Goal: Task Accomplishment & Management: Manage account settings

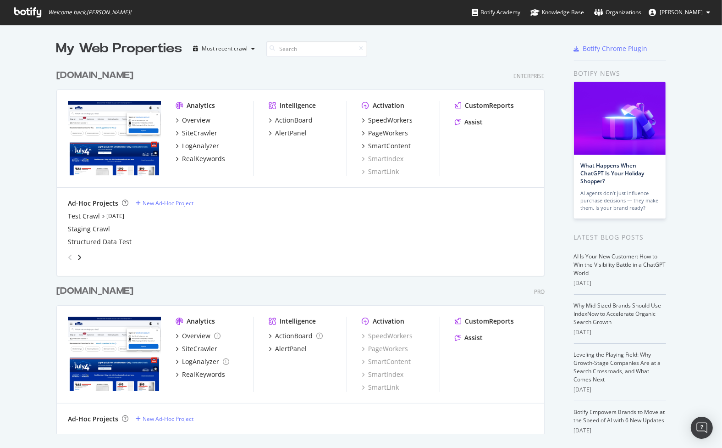
scroll to position [440, 708]
click at [102, 73] on div "[DOMAIN_NAME]" at bounding box center [94, 75] width 77 height 13
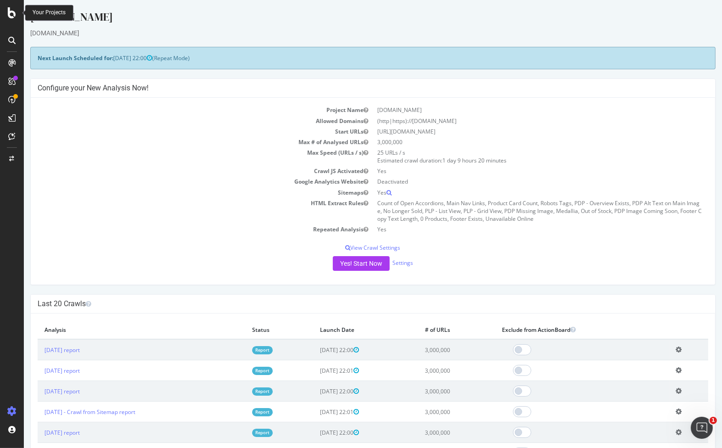
click at [8, 14] on icon at bounding box center [12, 12] width 8 height 11
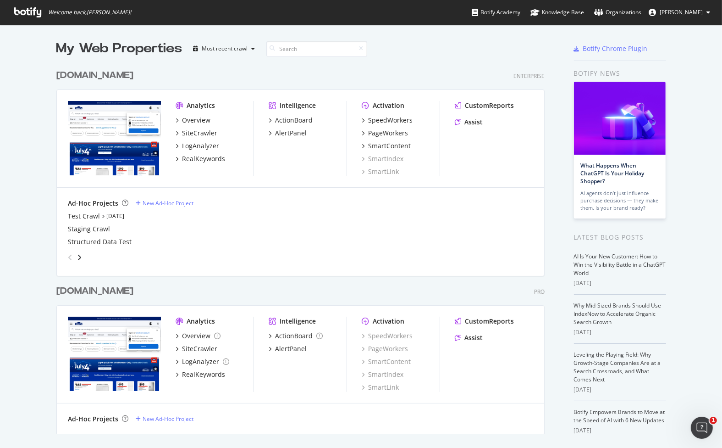
scroll to position [440, 708]
click at [620, 9] on div "Organizations" at bounding box center [617, 12] width 47 height 9
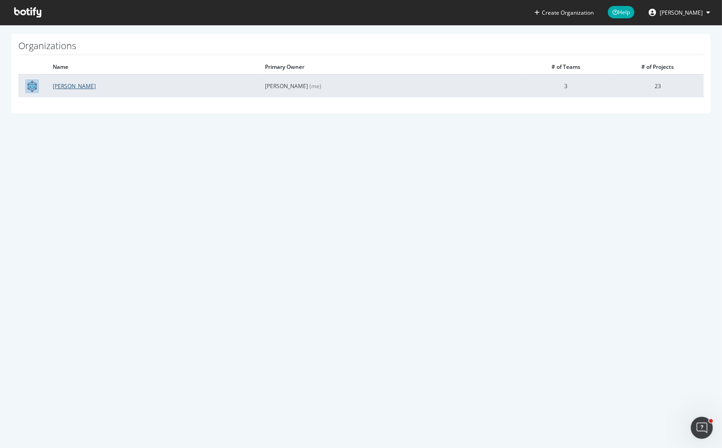
click at [61, 86] on link "Lowe's" at bounding box center [74, 86] width 43 height 8
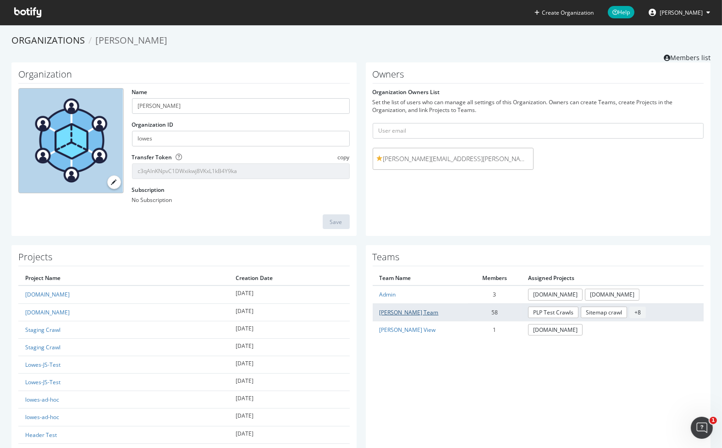
click at [399, 311] on link "Lowe's Team" at bounding box center [409, 312] width 59 height 8
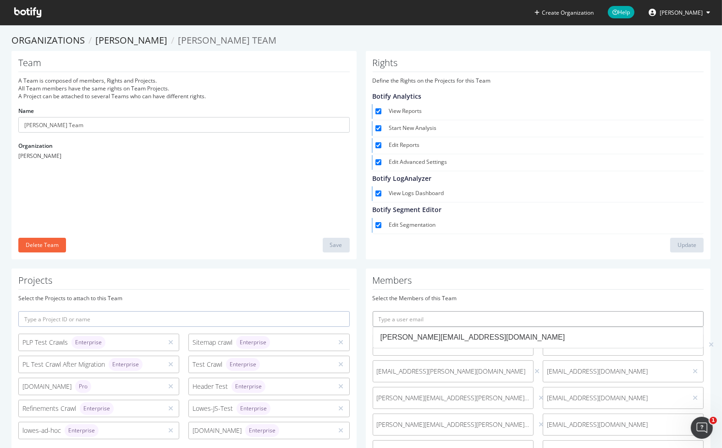
click at [422, 321] on input "text" at bounding box center [539, 319] width 332 height 16
paste input "rohit.r.singh@lowes.com"
type input "rohit.r.singh@lowes.com"
click at [458, 319] on input "text" at bounding box center [539, 319] width 332 height 16
paste input "rohit.r.singh@lowes.com"
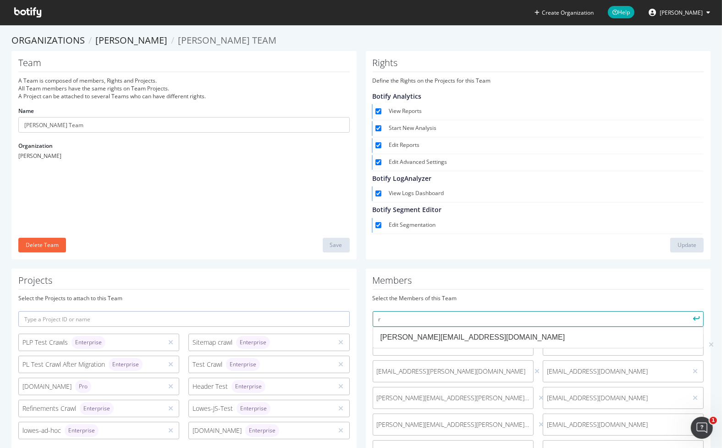
click at [418, 319] on input "r" at bounding box center [539, 319] width 332 height 16
paste input "ohit.r.singh@lowes.com"
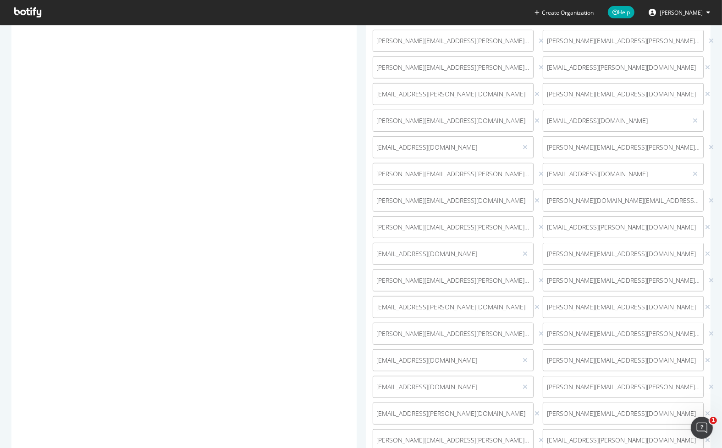
scroll to position [700, 0]
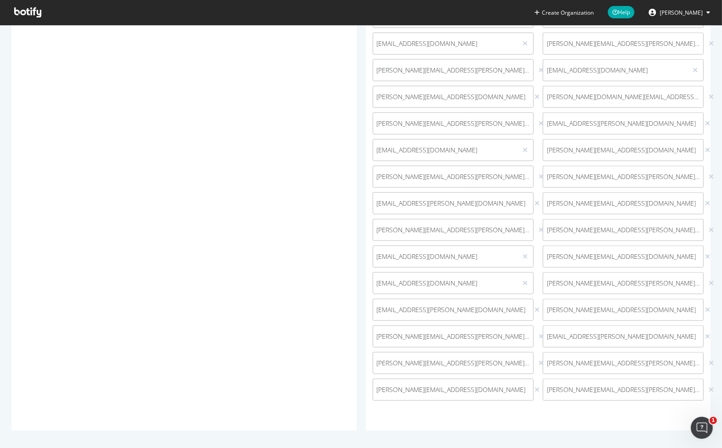
type input "rohit.r.singh@lowes.com"
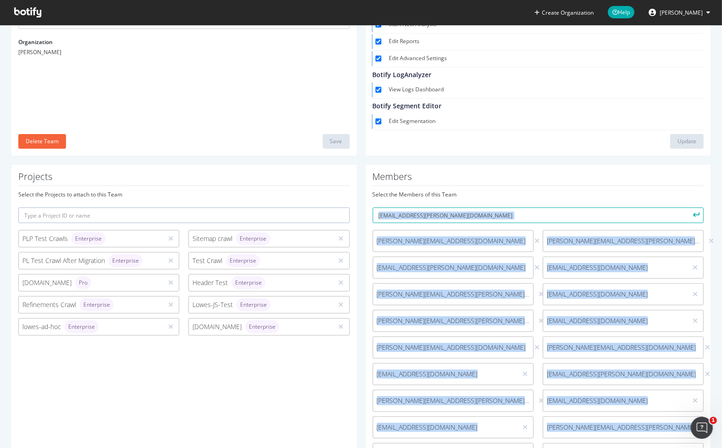
scroll to position [58, 0]
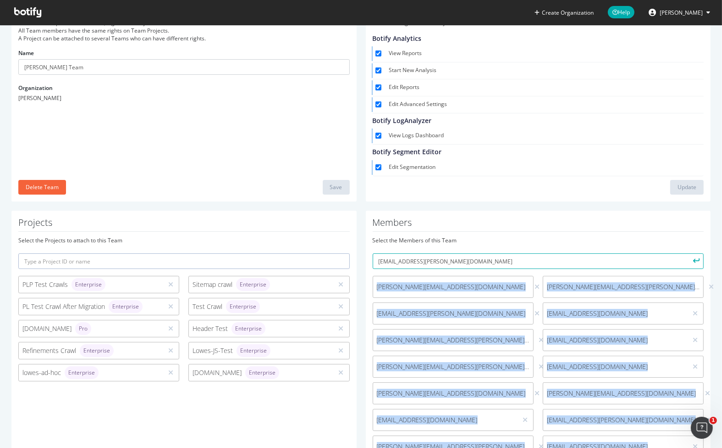
drag, startPoint x: 616, startPoint y: 372, endPoint x: 372, endPoint y: 281, distance: 261.5
copy div "ryan.locks@botify.com christopher.hart@botify.com krissy.mays@lowes.com shyam.p…"
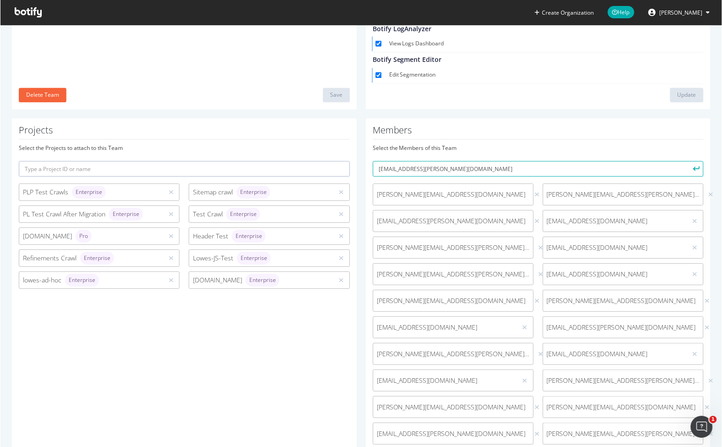
scroll to position [492, 0]
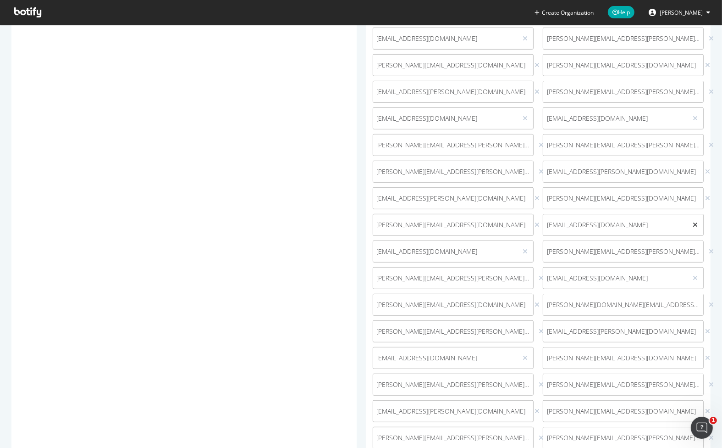
click at [693, 222] on icon at bounding box center [695, 225] width 5 height 6
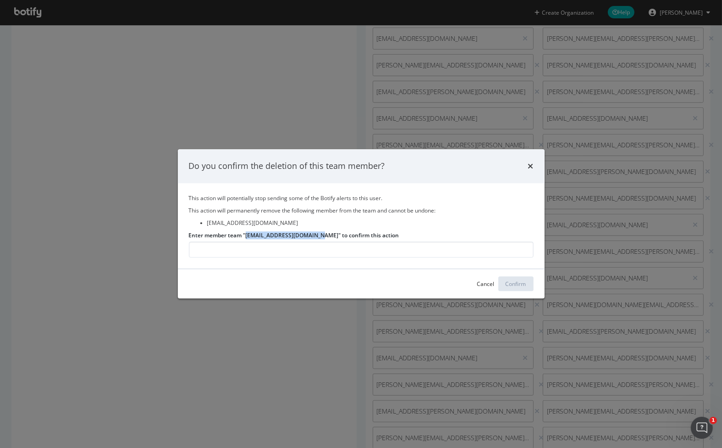
drag, startPoint x: 318, startPoint y: 236, endPoint x: 247, endPoint y: 235, distance: 70.6
click at [247, 235] on label "Enter member team "aditya.prakash@lowes.com" to confirm this action" at bounding box center [294, 235] width 211 height 8
copy label "aditya.prakash@lowes.com"
drag, startPoint x: 251, startPoint y: 246, endPoint x: 255, endPoint y: 248, distance: 5.1
click at [251, 246] on input "Enter member team "aditya.prakash@lowes.com" to confirm this action" at bounding box center [361, 250] width 345 height 16
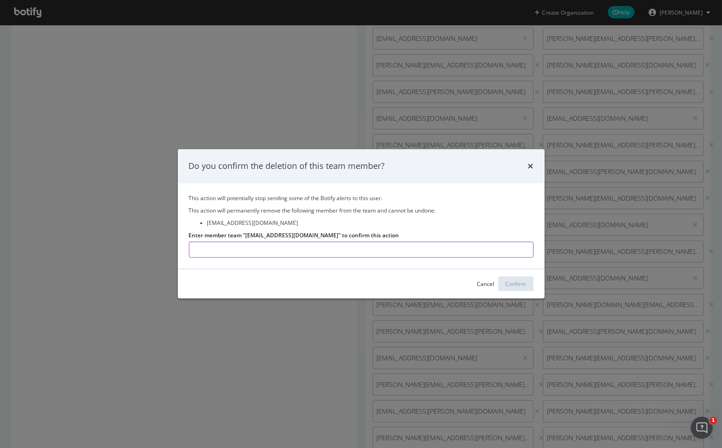
paste input "aditya.prakash@lowes.com"
type input "aditya.prakash@lowes.com"
click at [509, 277] on div "Confirm" at bounding box center [516, 284] width 21 height 14
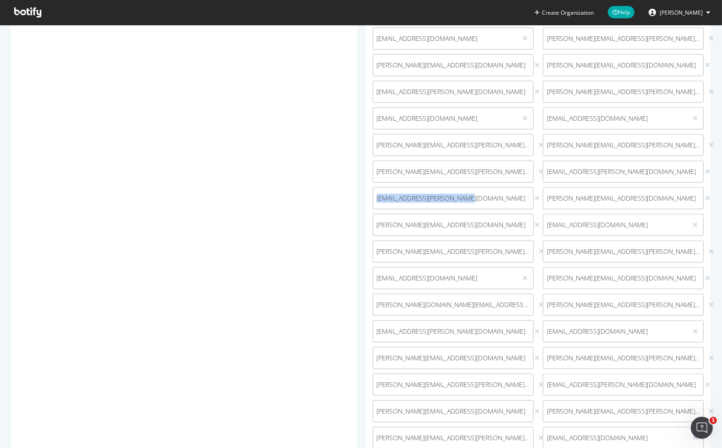
drag, startPoint x: 473, startPoint y: 200, endPoint x: 373, endPoint y: 194, distance: 99.7
click at [373, 194] on span "ginger.m.haughney@lowes.com" at bounding box center [451, 198] width 156 height 9
copy span "ginger.m.haughney@lowes.com"
click at [535, 196] on icon at bounding box center [537, 198] width 5 height 6
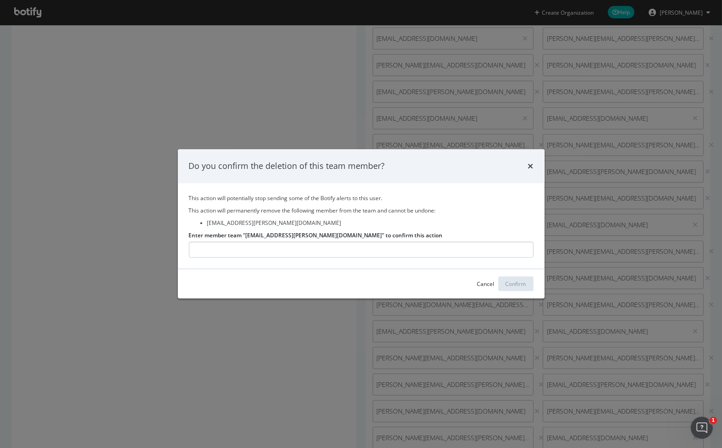
click at [334, 243] on input "Enter member team "ginger.m.haughney@lowes.com" to confirm this action" at bounding box center [361, 250] width 345 height 16
type input "ginger.m.haughney@lowes.com"
click at [523, 281] on div "Confirm" at bounding box center [516, 284] width 21 height 8
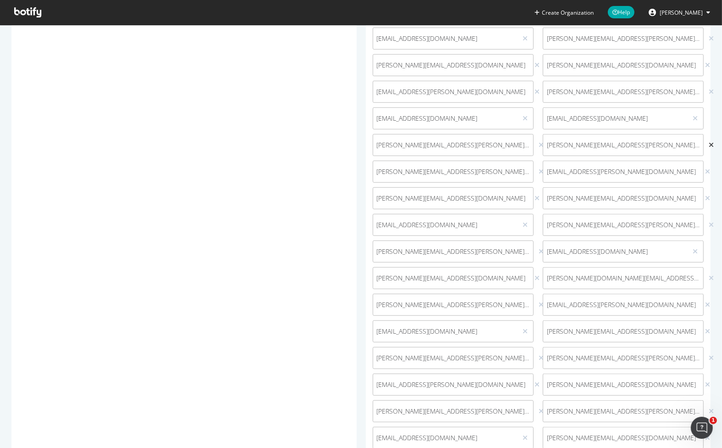
click at [709, 143] on icon at bounding box center [711, 145] width 5 height 6
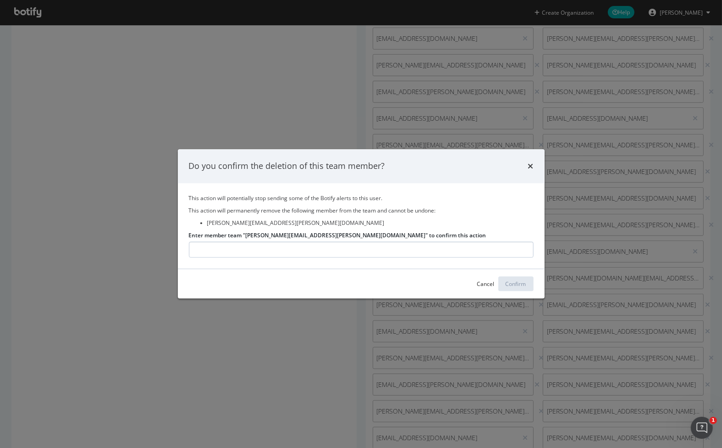
click at [385, 252] on input "Enter member team "nagamani.keshavamurthy@lowes.com" to confirm this action" at bounding box center [361, 250] width 345 height 16
type input "nagamani.keshavamurthy@lowes.com"
click at [510, 284] on div "Confirm" at bounding box center [516, 284] width 21 height 8
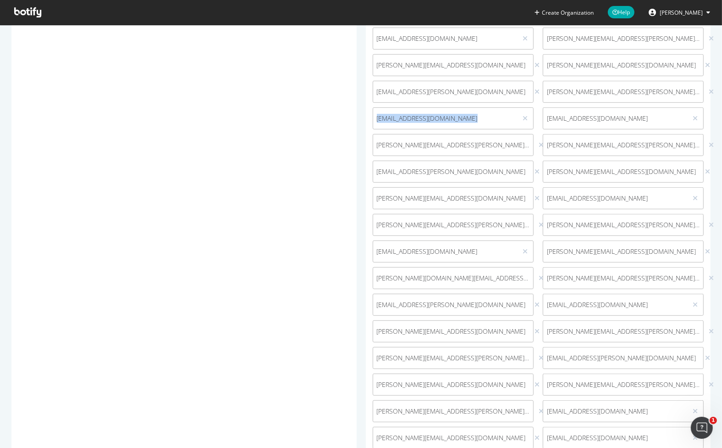
drag, startPoint x: 456, startPoint y: 114, endPoint x: 449, endPoint y: 114, distance: 6.9
click at [373, 117] on span "sushantkumar.singh@lowes.com" at bounding box center [445, 118] width 144 height 9
copy span "sushantkumar.singh@lowes.com"
click at [523, 116] on icon at bounding box center [525, 118] width 5 height 6
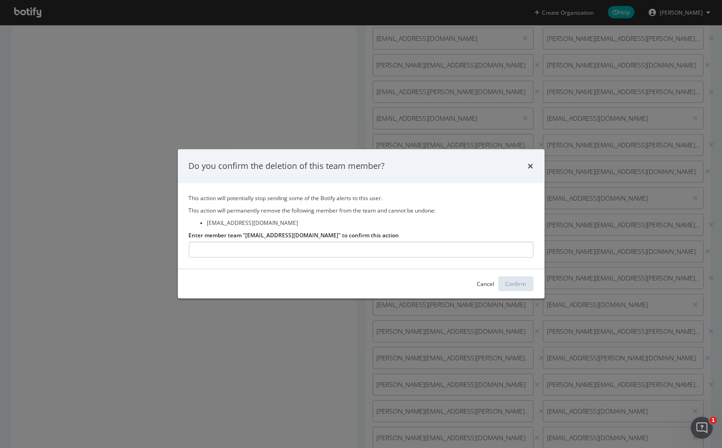
click at [382, 249] on input "Enter member team "sushantkumar.singh@lowes.com" to confirm this action" at bounding box center [361, 250] width 345 height 16
type input "sushantkumar.singh@lowes.com"
click at [509, 281] on div "Confirm" at bounding box center [516, 284] width 21 height 8
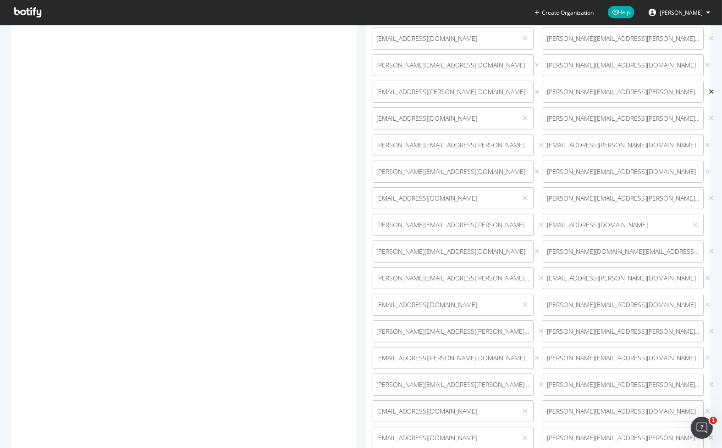
click at [709, 89] on icon at bounding box center [711, 92] width 5 height 6
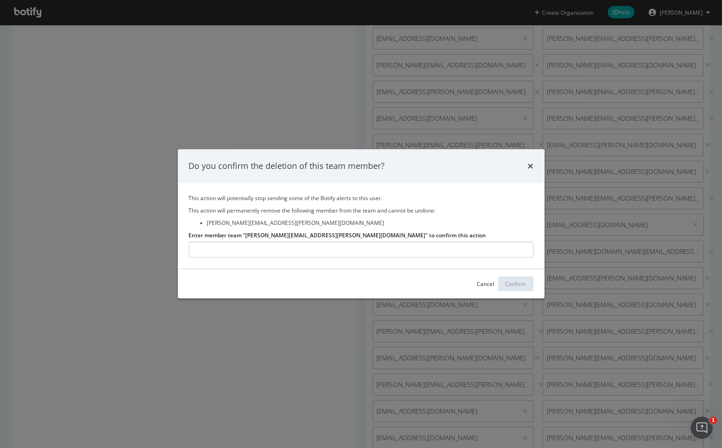
click at [295, 249] on input "Enter member team "sriram.k.lakshminarayana@lowes.com" to confirm this action" at bounding box center [361, 250] width 345 height 16
type input "sriram.k.lakshminarayana@lowes.com"
click at [506, 281] on div "Confirm" at bounding box center [516, 284] width 21 height 8
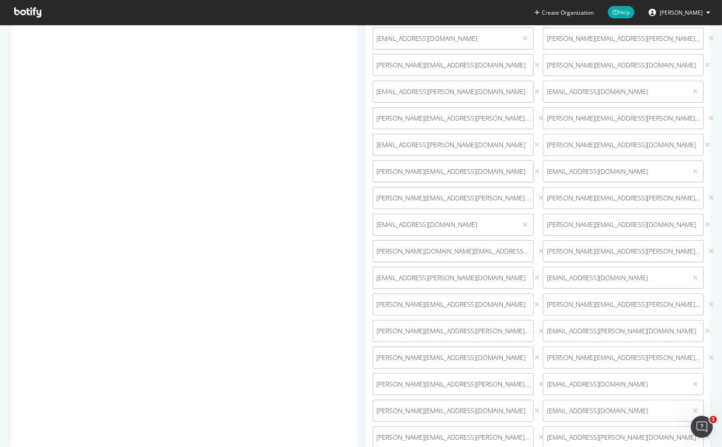
scroll to position [226, 0]
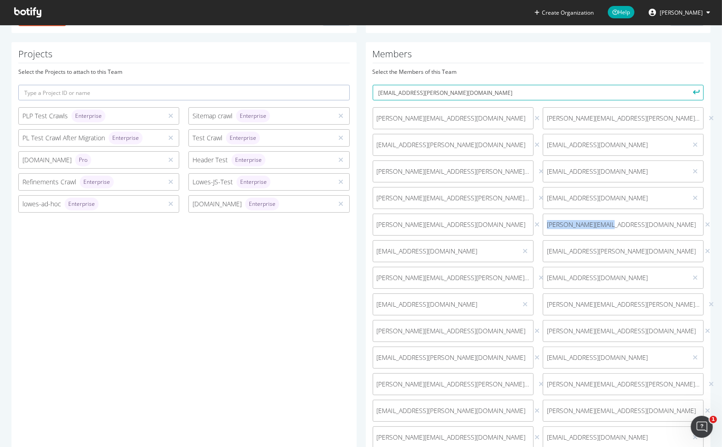
drag, startPoint x: 633, startPoint y: 222, endPoint x: 617, endPoint y: 216, distance: 16.4
click at [543, 215] on div "pateel.hs@lowes.com" at bounding box center [623, 225] width 161 height 22
copy span "pateel.hs@lowes.com"
click at [705, 222] on icon at bounding box center [707, 225] width 5 height 6
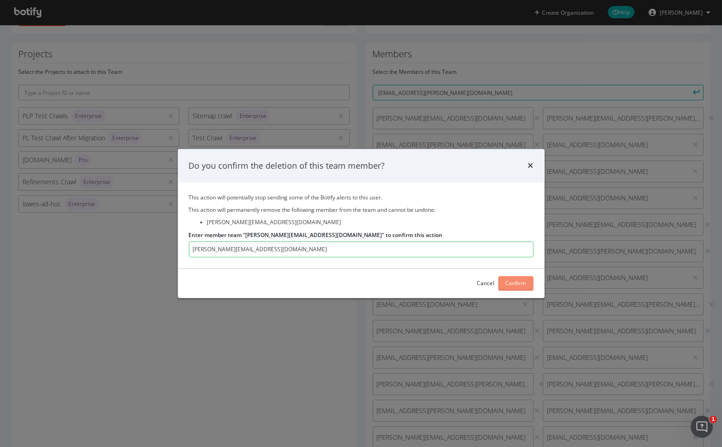
type input "pateel.hs@lowes.com"
click at [503, 283] on button "Confirm" at bounding box center [516, 283] width 35 height 15
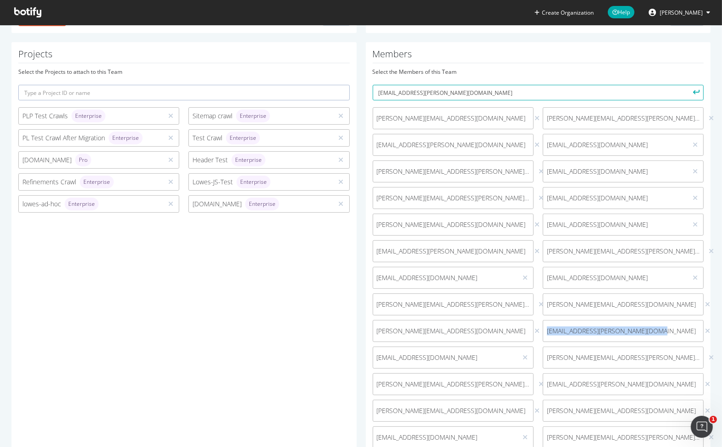
drag, startPoint x: 664, startPoint y: 335, endPoint x: 543, endPoint y: 329, distance: 120.8
click at [538, 329] on div "nevethan.chandrasekaran@lowes.com" at bounding box center [623, 331] width 170 height 22
copy span "nevethan.chandrasekaran@lowes.com"
click at [705, 330] on icon at bounding box center [707, 331] width 5 height 6
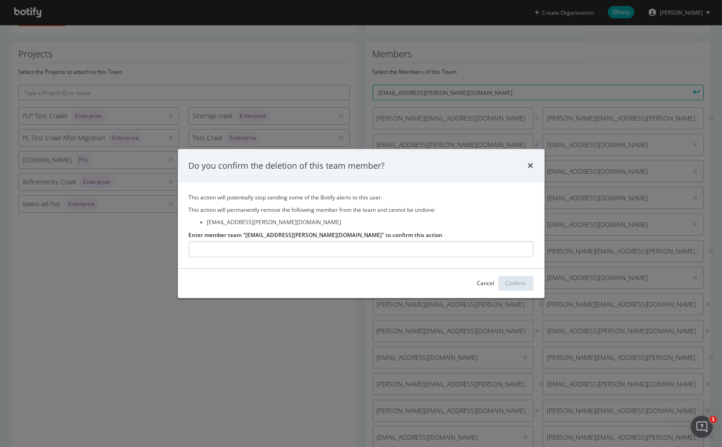
click at [430, 248] on input "Enter member team "nevethan.chandrasekaran@lowes.com" to confirm this action" at bounding box center [361, 249] width 345 height 16
type input "nevethan.chandrasekaran@lowes.com"
click at [510, 281] on div "Confirm" at bounding box center [516, 284] width 21 height 8
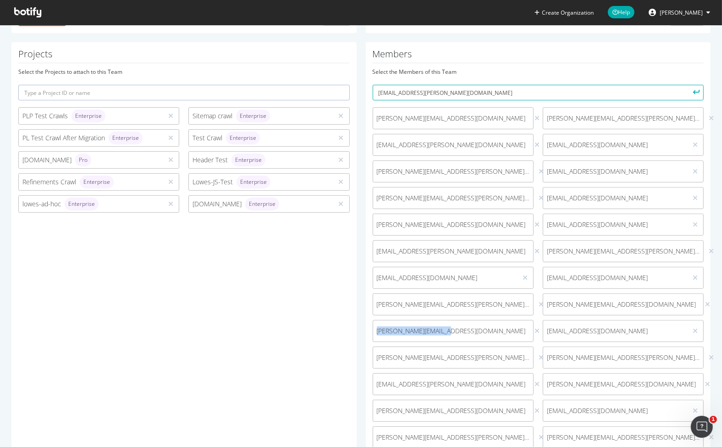
drag, startPoint x: 457, startPoint y: 329, endPoint x: 371, endPoint y: 328, distance: 86.7
click at [368, 332] on div "nehul.gupta@lowes.com" at bounding box center [453, 331] width 170 height 22
copy span "nehul.gupta@lowes.com"
click at [535, 328] on icon at bounding box center [537, 331] width 5 height 6
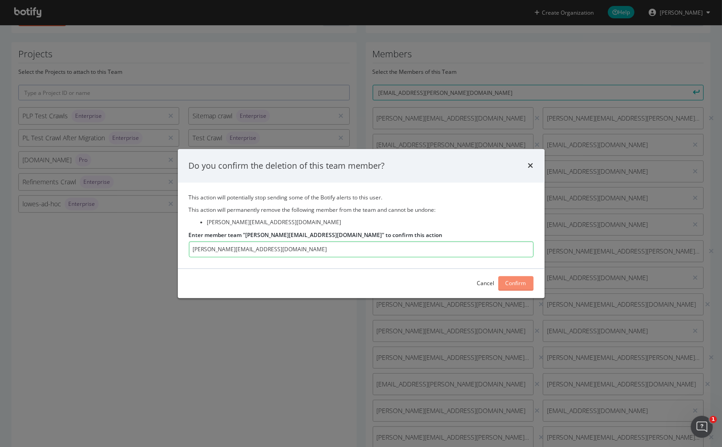
type input "nehul.gupta@lowes.com"
click at [521, 278] on div "Confirm" at bounding box center [516, 284] width 21 height 14
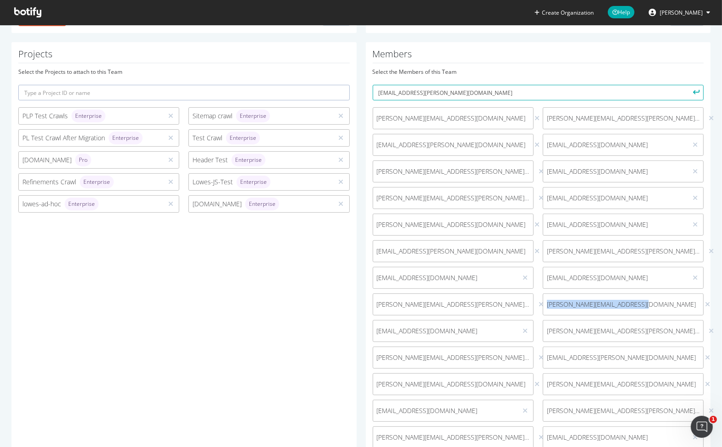
drag, startPoint x: 644, startPoint y: 305, endPoint x: 541, endPoint y: 309, distance: 102.8
click at [543, 309] on div "gireesh.b.devaraddi@lowes.com" at bounding box center [623, 305] width 161 height 22
copy span "gireesh.b.devaraddi@lowes.com"
click at [704, 301] on div at bounding box center [708, 304] width 9 height 10
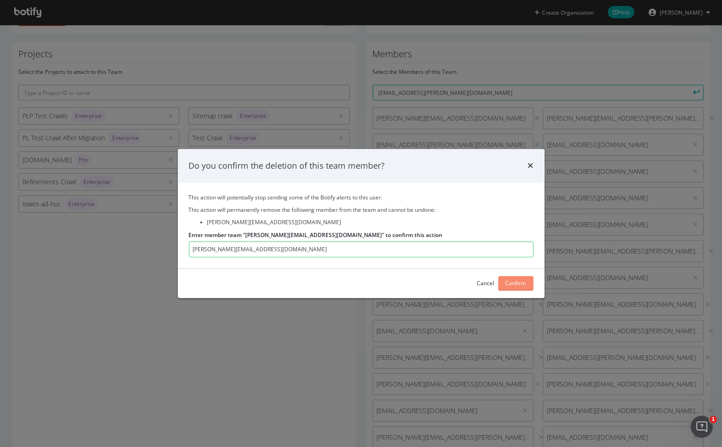
type input "gireesh.b.devaraddi@lowes.com"
click at [519, 279] on div "Confirm" at bounding box center [516, 284] width 21 height 14
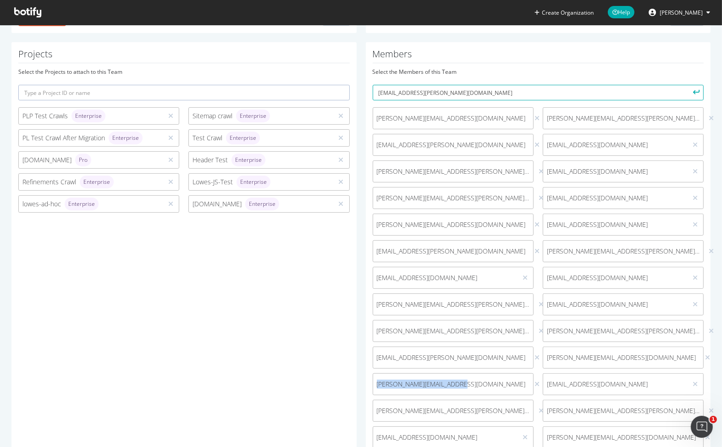
drag, startPoint x: 455, startPoint y: 385, endPoint x: 399, endPoint y: 386, distance: 55.0
click at [373, 387] on span "venkat.talupula@lowes.com" at bounding box center [451, 384] width 156 height 9
copy span "venkat.talupula@lowes.com"
click at [535, 383] on icon at bounding box center [537, 384] width 5 height 6
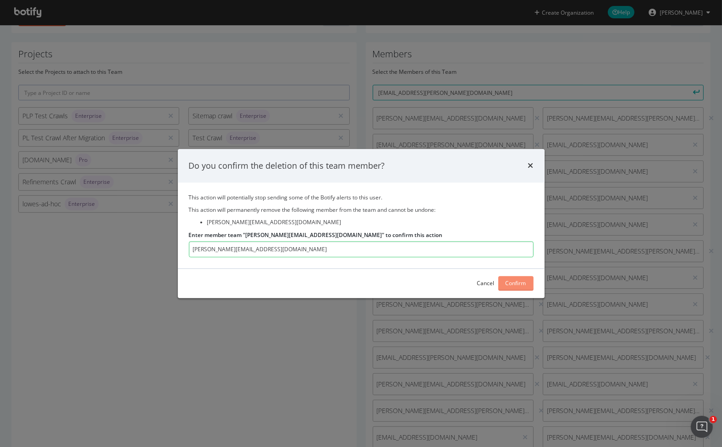
type input "venkat.talupula@lowes.com"
click at [513, 281] on div "Confirm" at bounding box center [516, 284] width 21 height 8
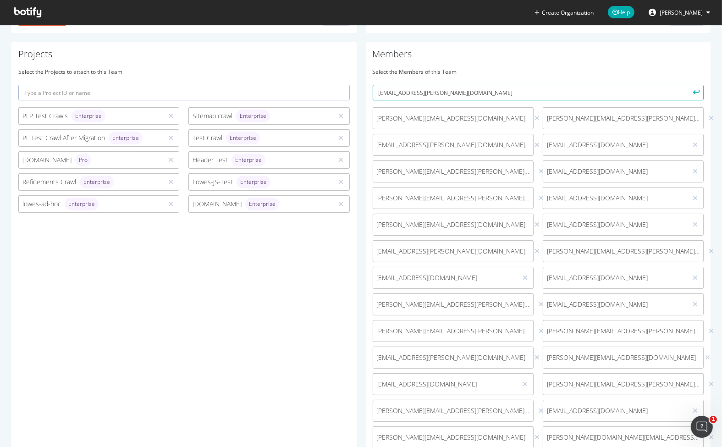
click at [655, 53] on h1 "Members" at bounding box center [539, 56] width 332 height 14
click at [457, 87] on input "rohit.r.singh@lowes.com" at bounding box center [539, 93] width 332 height 16
click at [688, 85] on button "submit" at bounding box center [696, 93] width 16 height 16
